Goal: Information Seeking & Learning: Learn about a topic

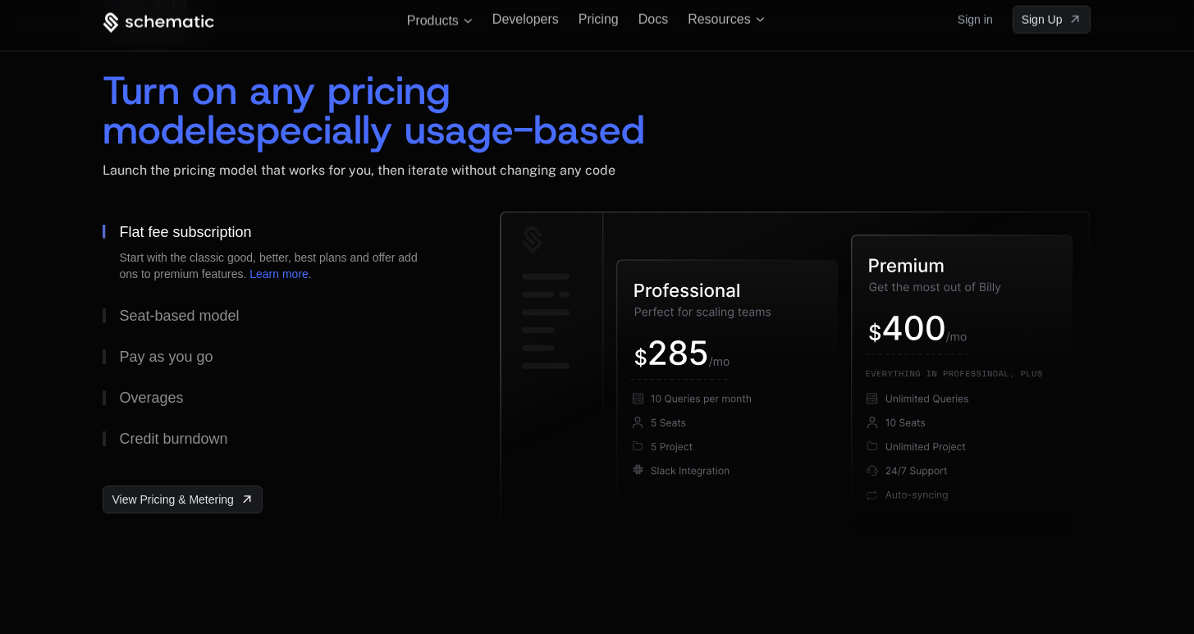
scroll to position [2468, 0]
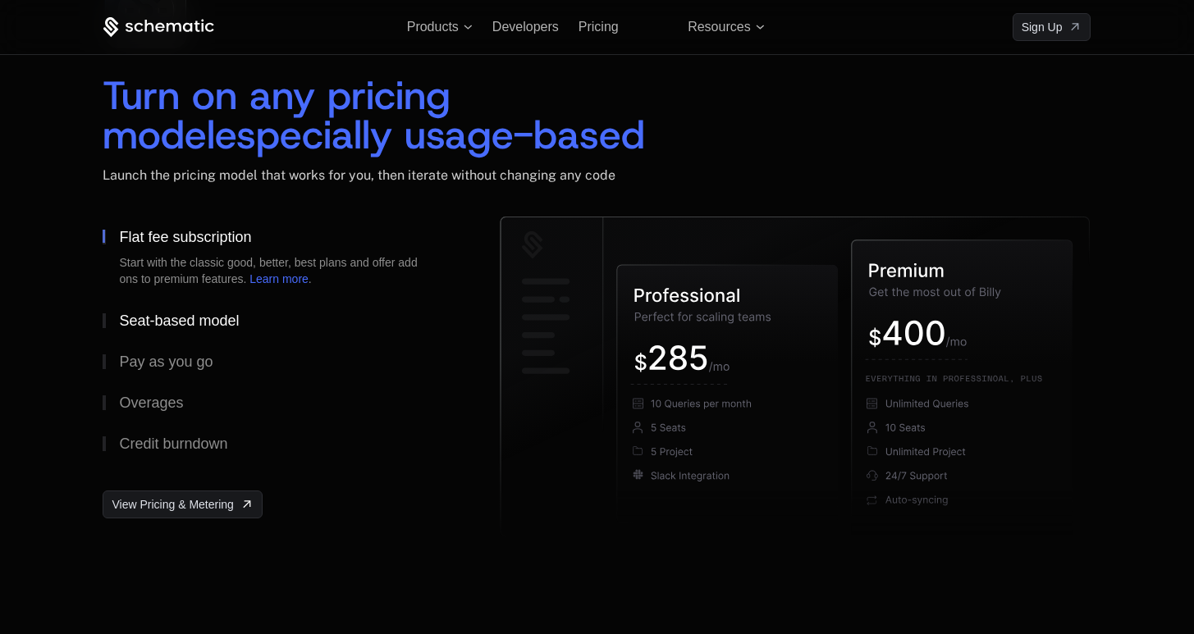
click at [174, 313] on div "Seat-based model" at bounding box center [179, 320] width 120 height 15
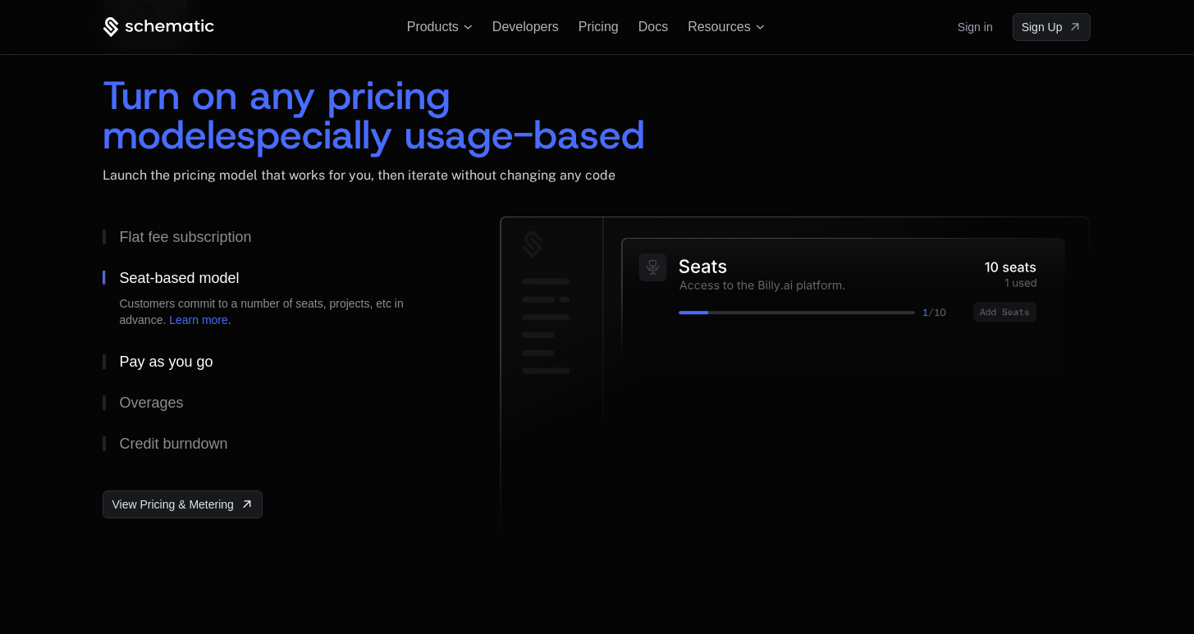
click at [171, 352] on button "Pay as you go" at bounding box center [275, 361] width 345 height 41
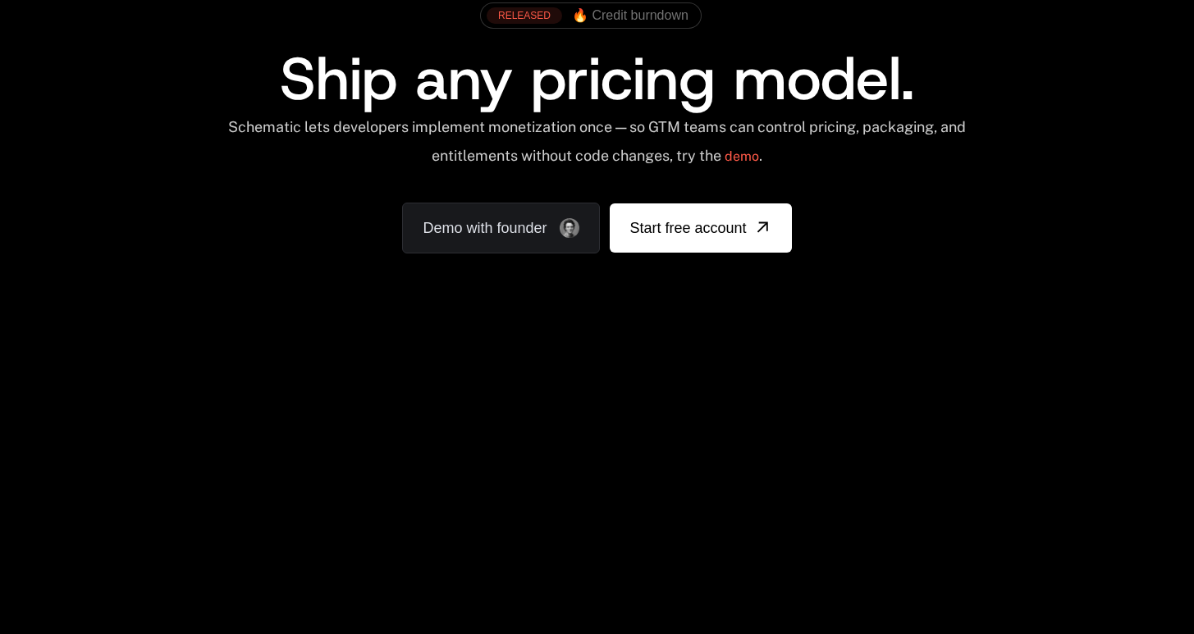
scroll to position [0, 0]
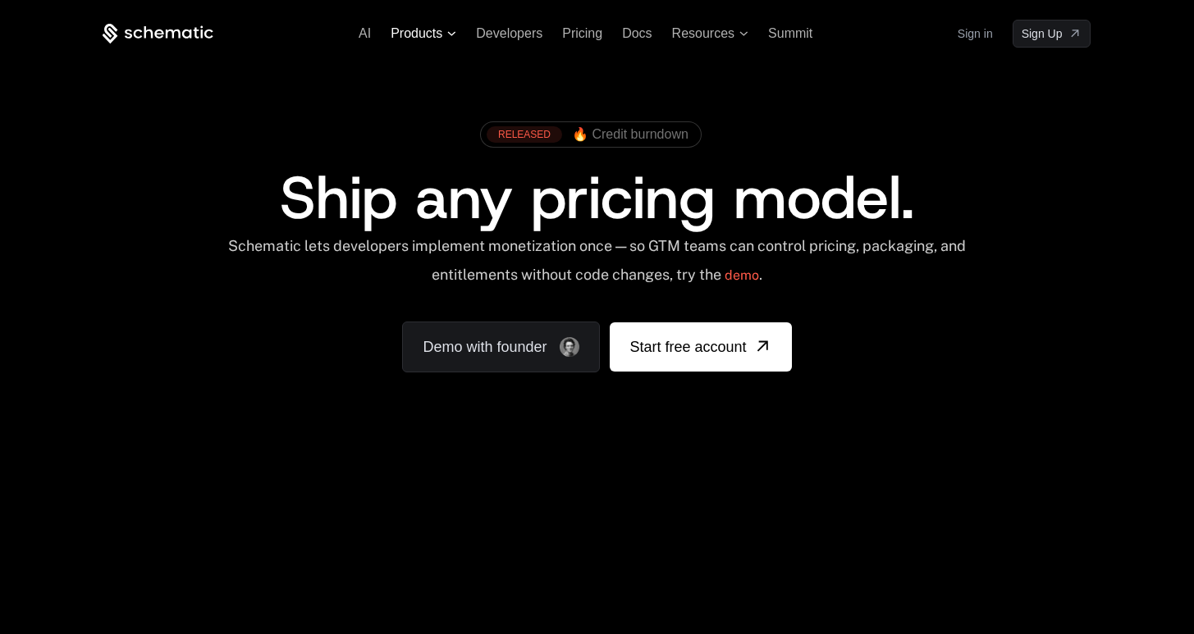
click at [429, 37] on span "Products" at bounding box center [417, 33] width 52 height 15
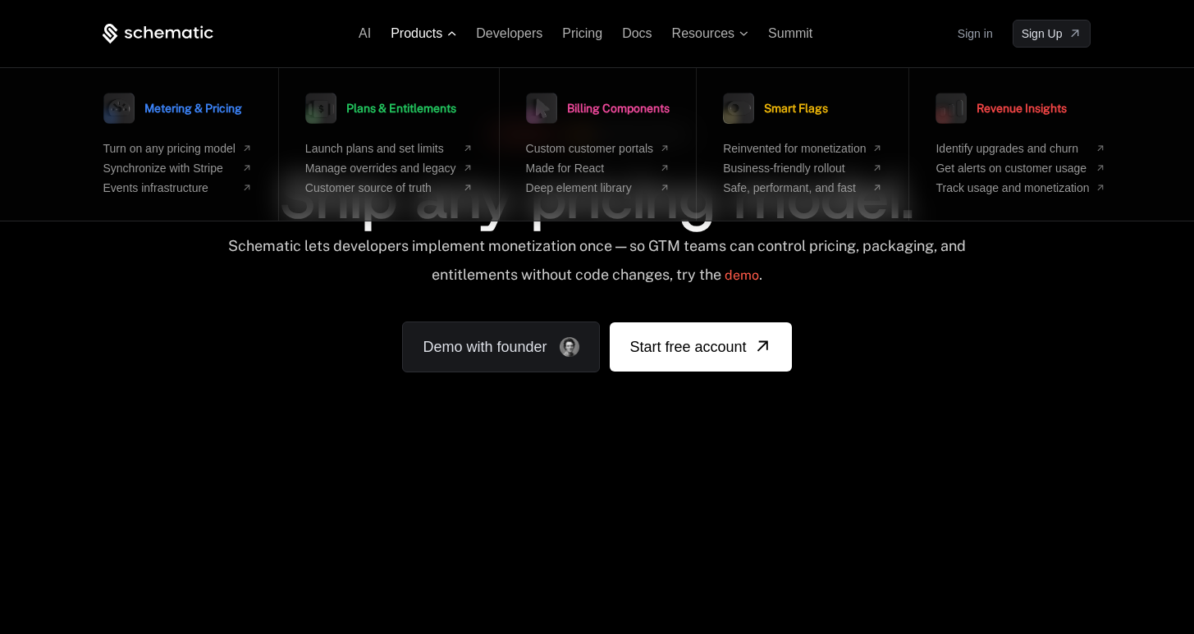
click at [429, 37] on span "Products" at bounding box center [417, 33] width 52 height 15
